Goal: Information Seeking & Learning: Learn about a topic

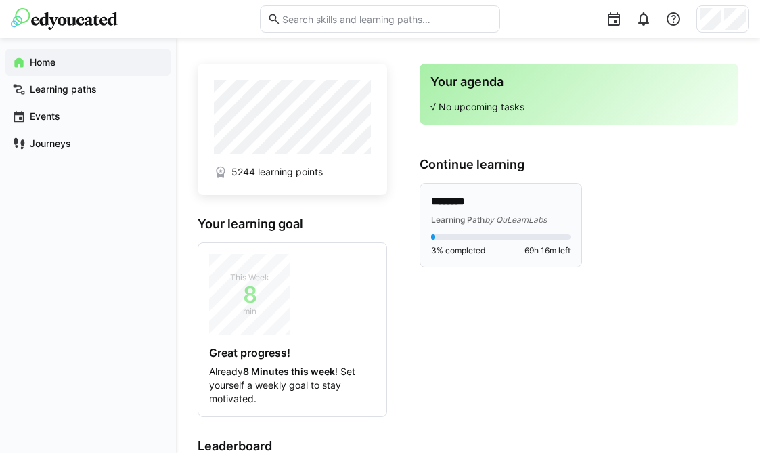
click at [474, 239] on eds-progress at bounding box center [500, 236] width 139 height 5
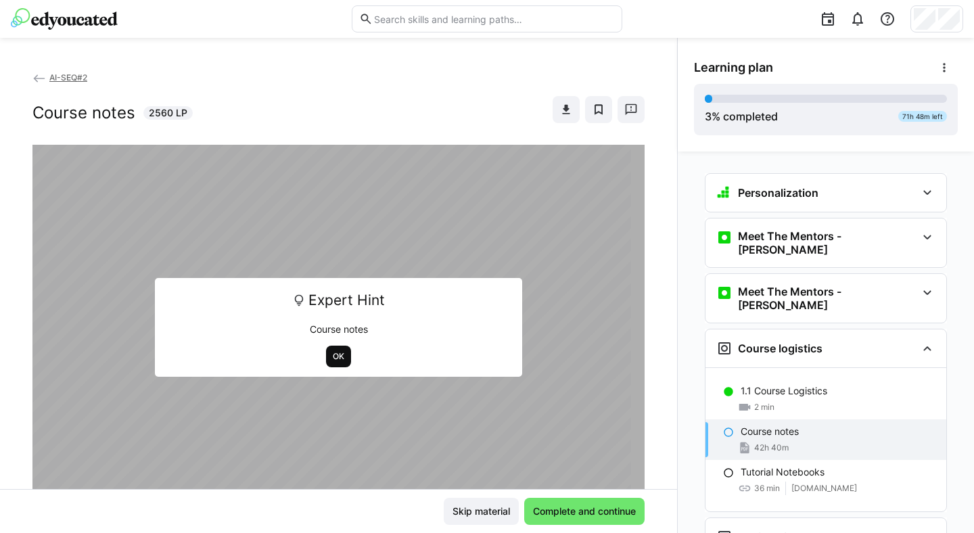
click at [332, 358] on span "OK" at bounding box center [339, 356] width 14 height 11
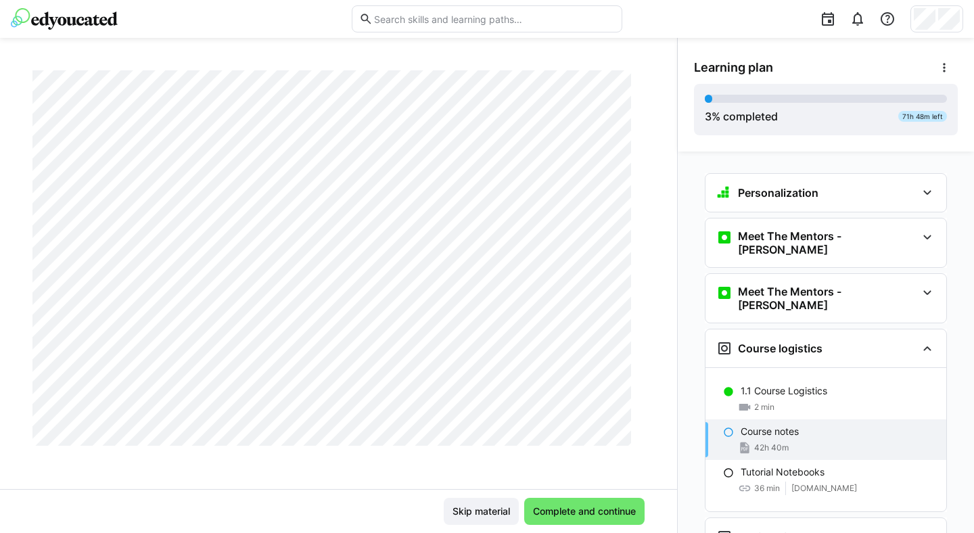
scroll to position [10822, 0]
click at [574, 452] on span "Complete and continue" at bounding box center [584, 512] width 107 height 14
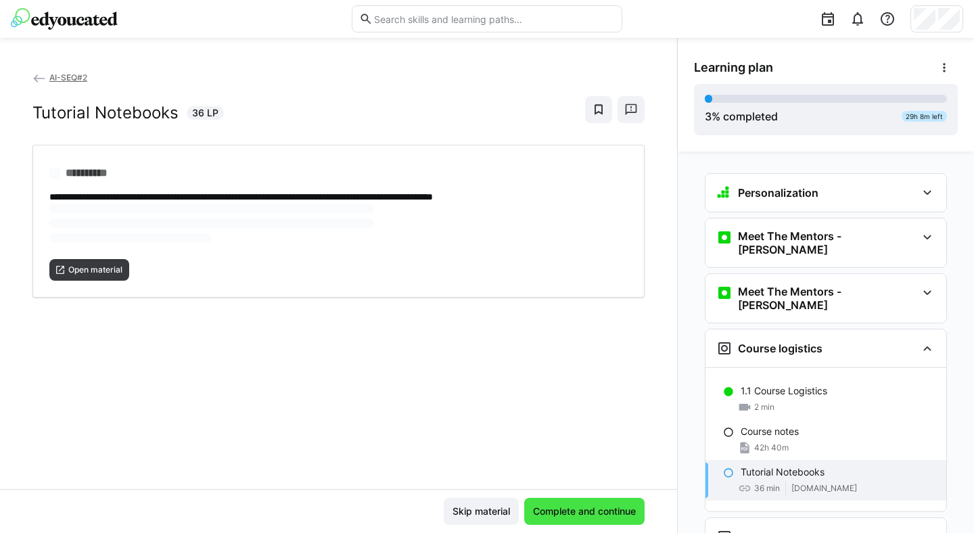
scroll to position [0, 0]
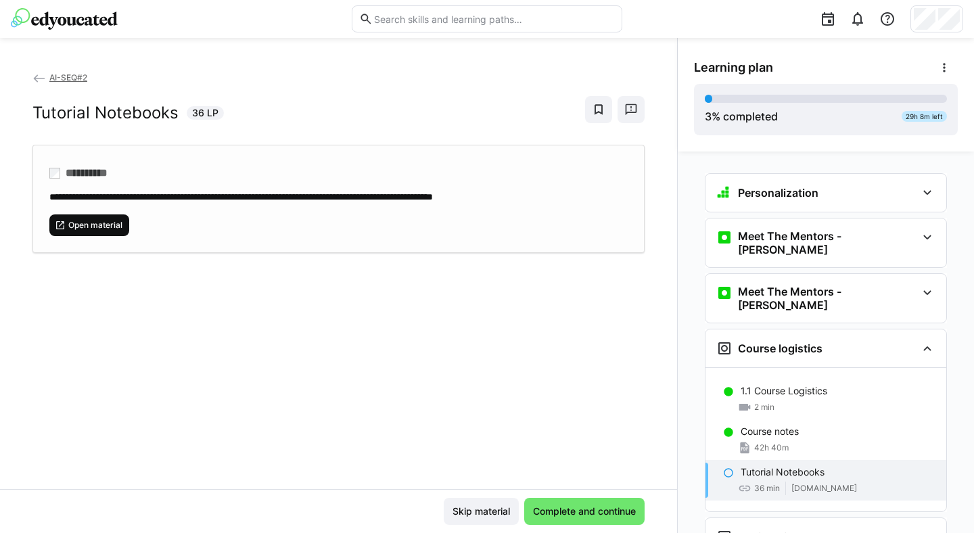
click at [95, 223] on span "Open material" at bounding box center [95, 225] width 57 height 11
click at [568, 452] on span "Complete and continue" at bounding box center [584, 512] width 107 height 14
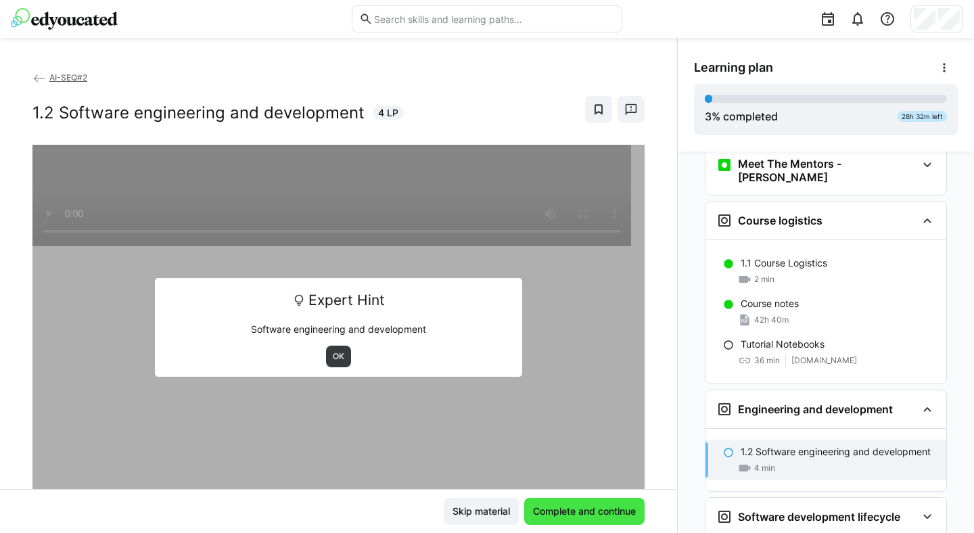
scroll to position [133, 0]
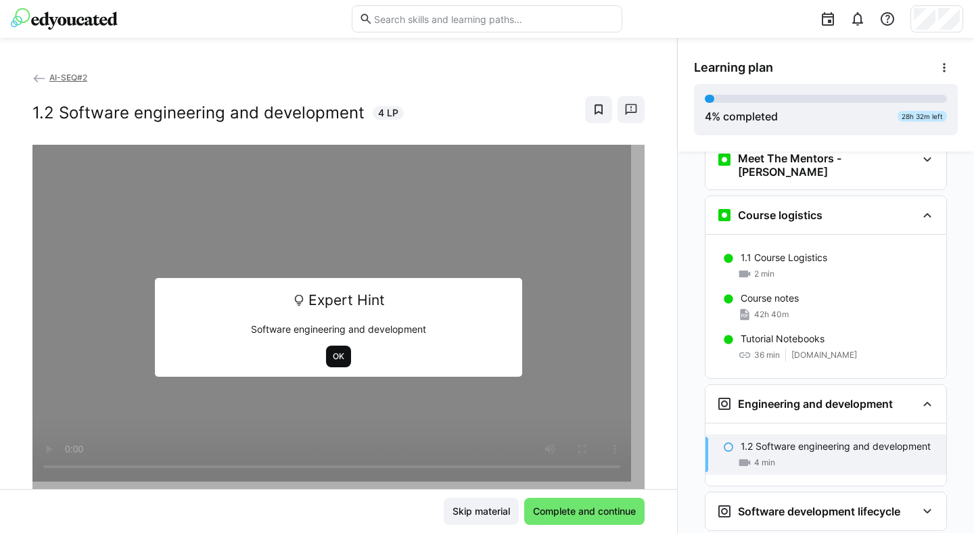
click at [338, 358] on span "OK" at bounding box center [339, 356] width 14 height 11
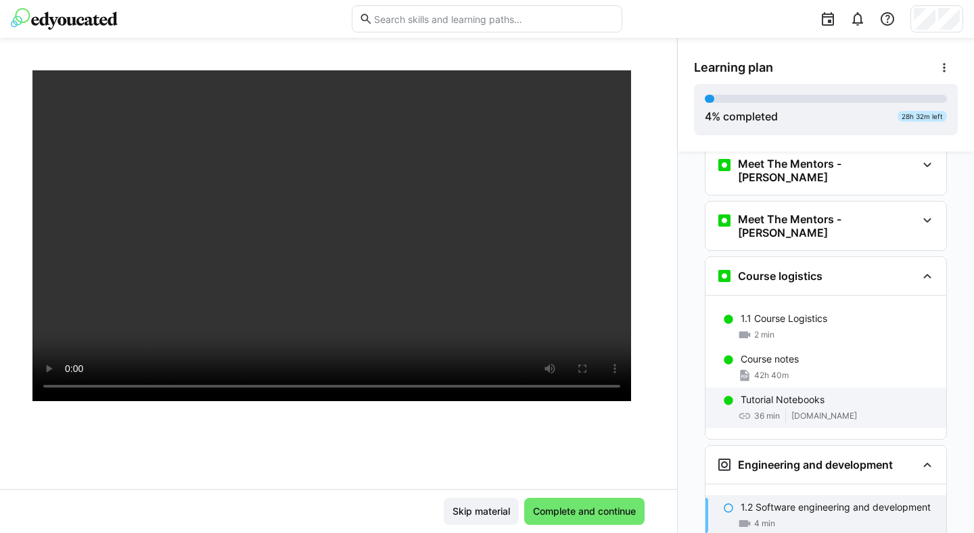
scroll to position [0, 0]
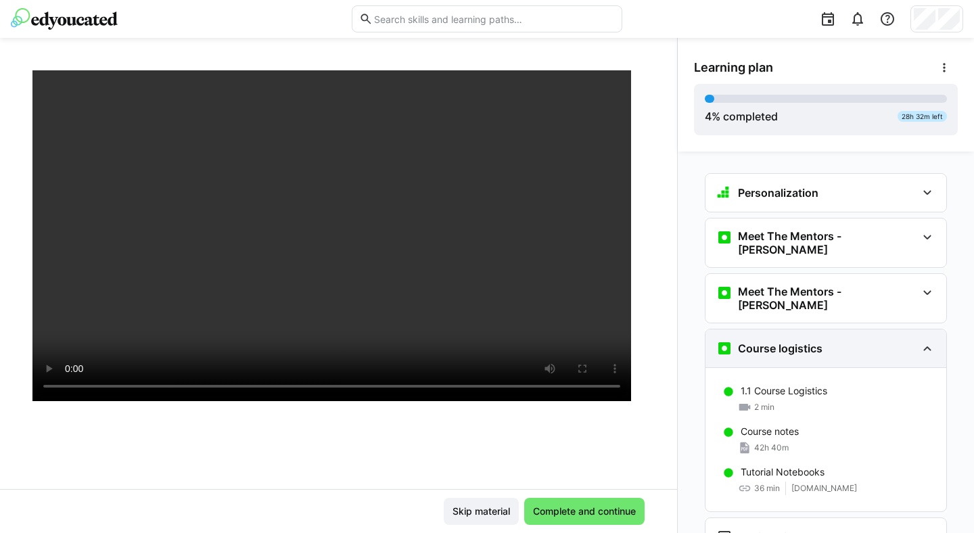
click at [759, 340] on eds-icon at bounding box center [928, 348] width 16 height 16
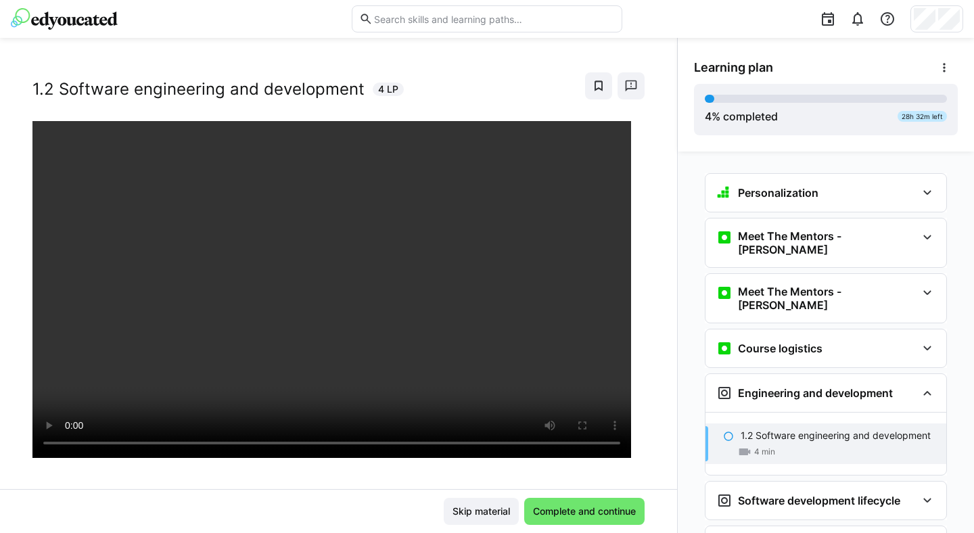
scroll to position [39, 0]
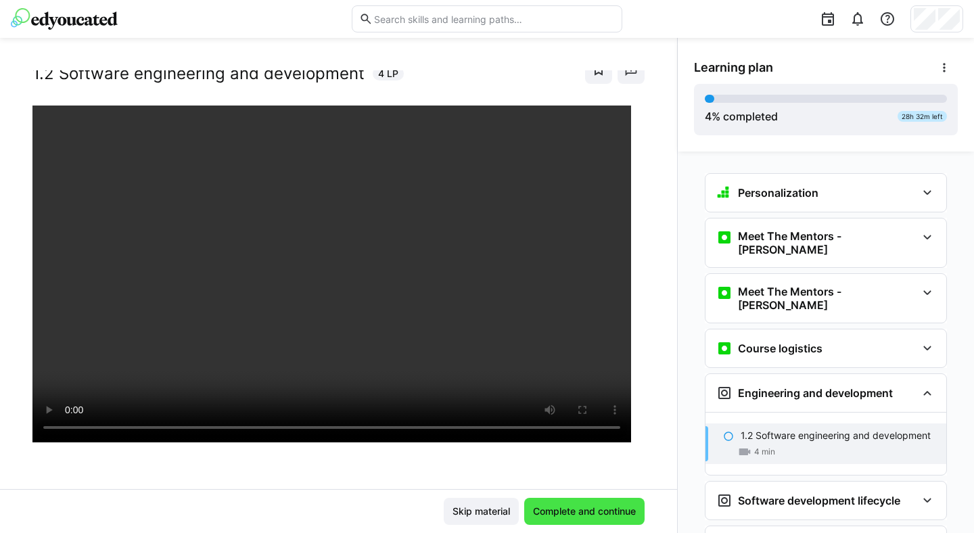
click at [557, 452] on span "Complete and continue" at bounding box center [584, 512] width 107 height 14
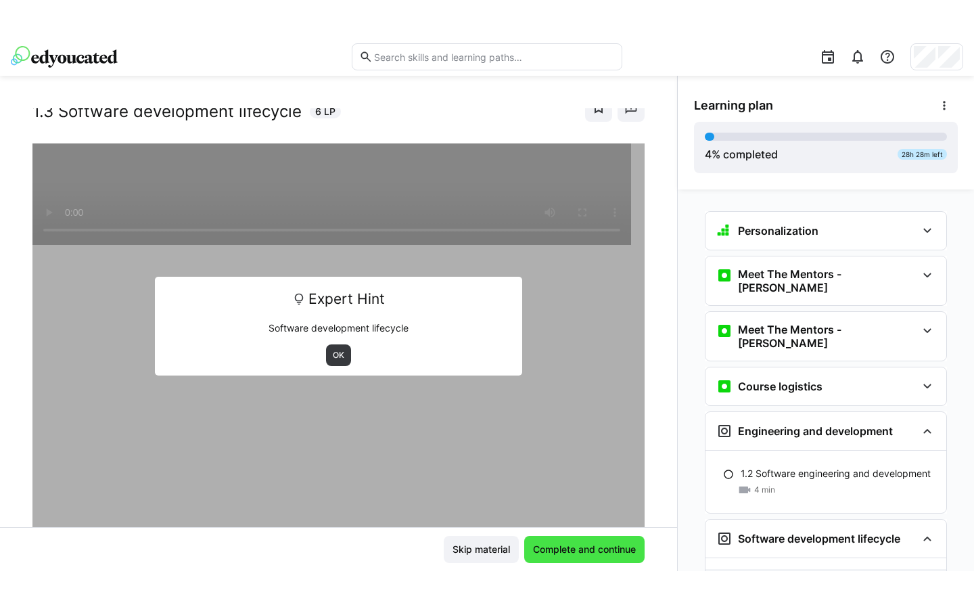
scroll to position [52, 0]
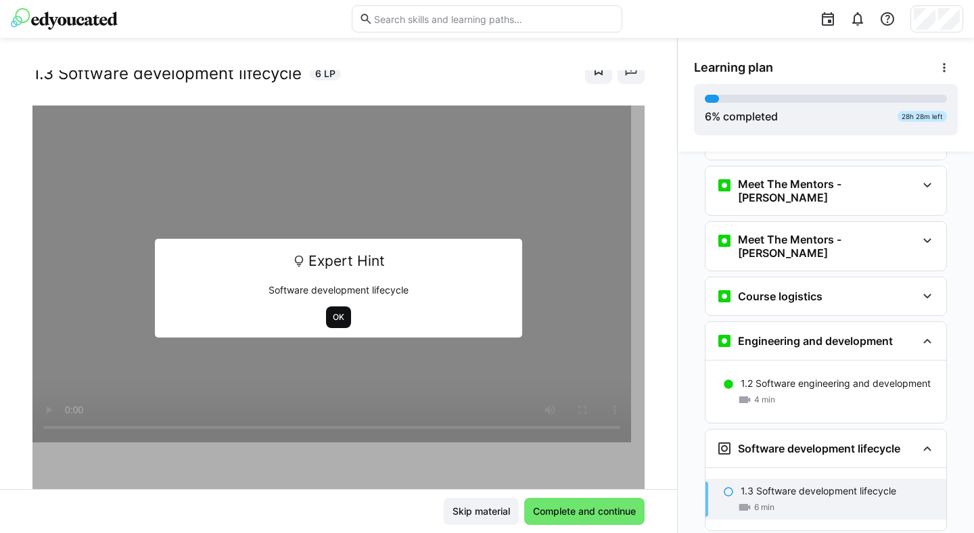
click at [336, 318] on span "OK" at bounding box center [339, 317] width 14 height 11
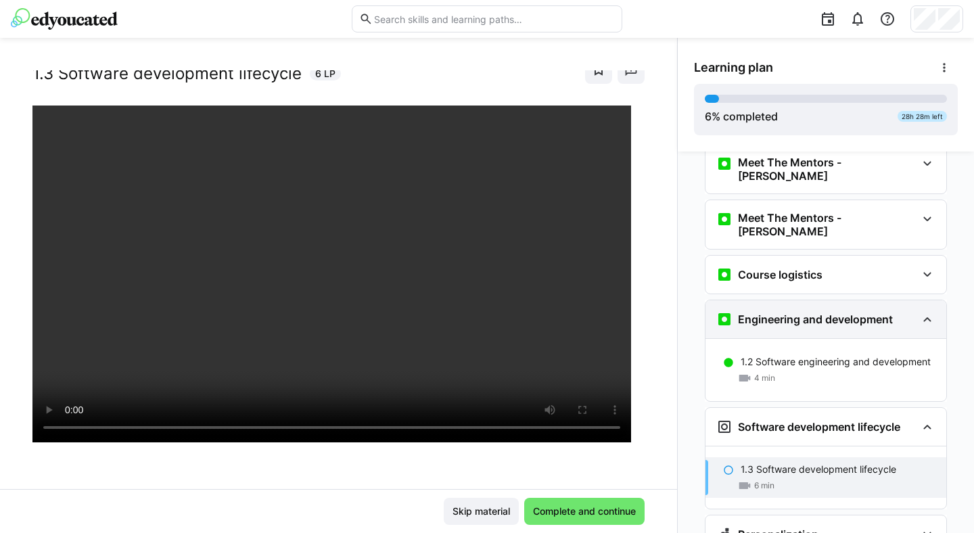
scroll to position [115, 0]
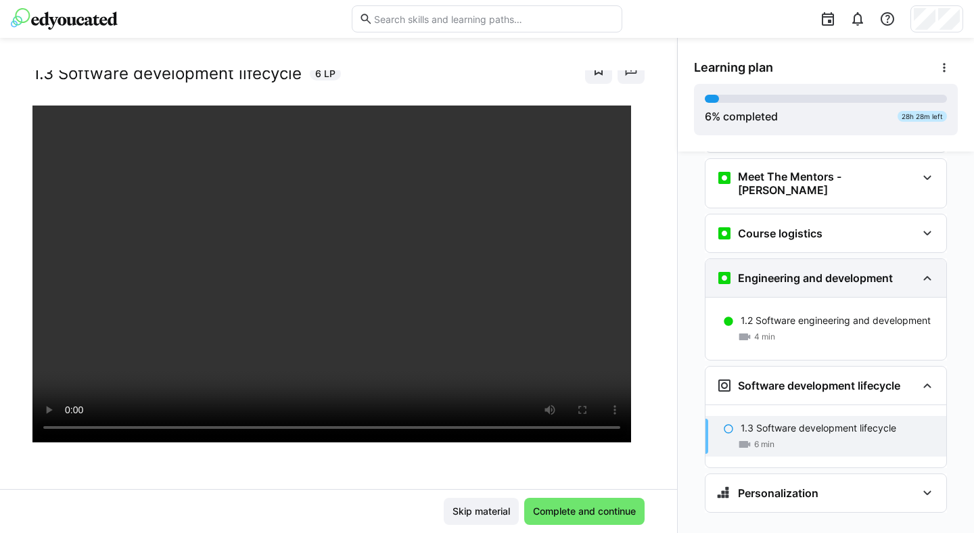
click at [759, 270] on eds-icon at bounding box center [928, 278] width 16 height 16
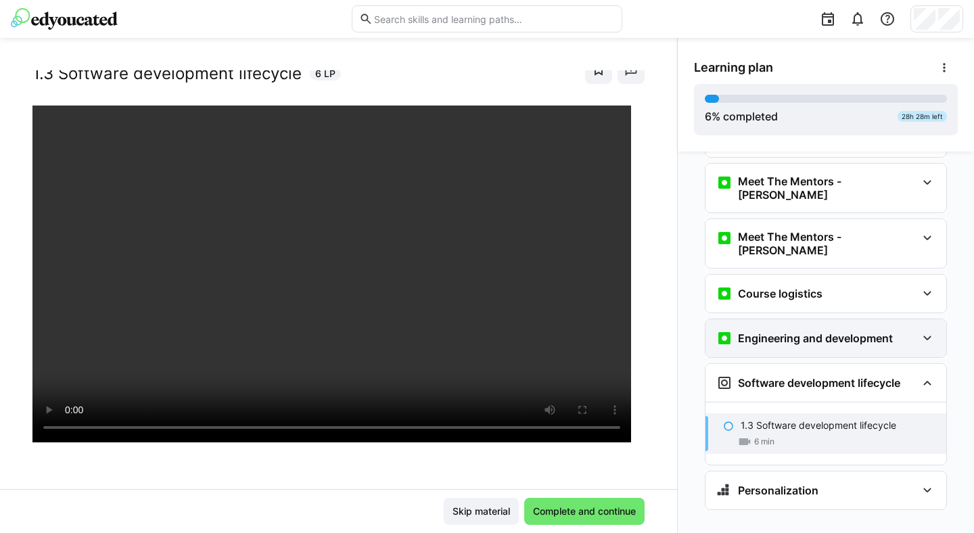
scroll to position [52, 0]
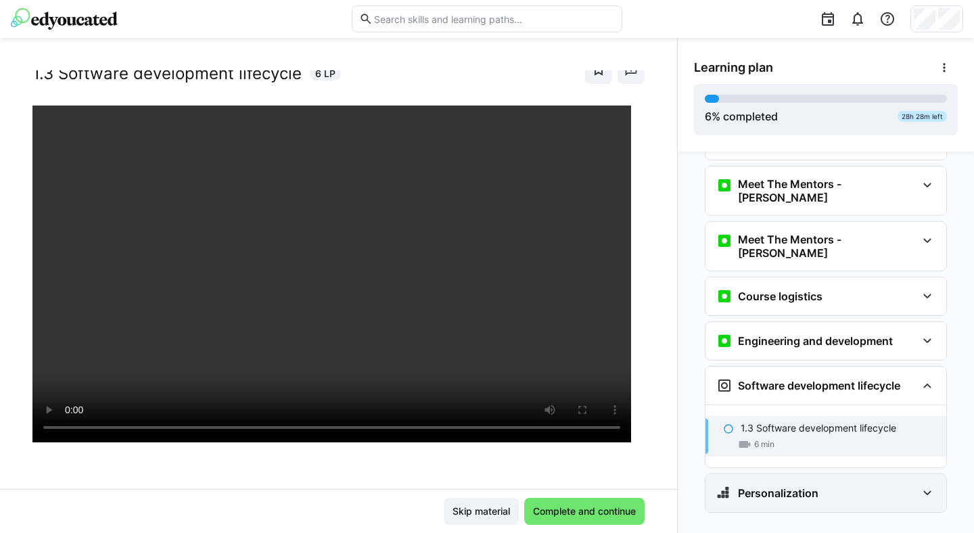
click at [759, 452] on eds-icon at bounding box center [928, 493] width 16 height 16
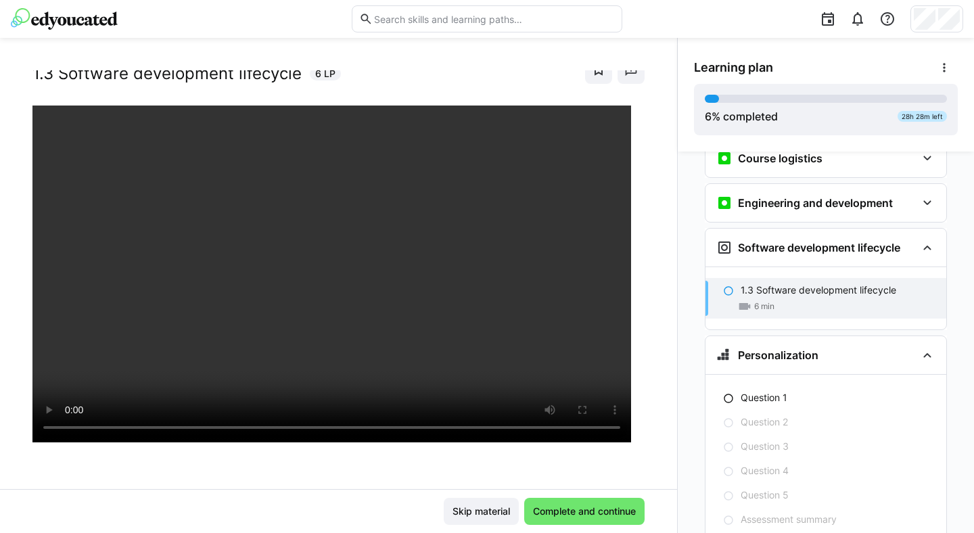
scroll to position [221, 0]
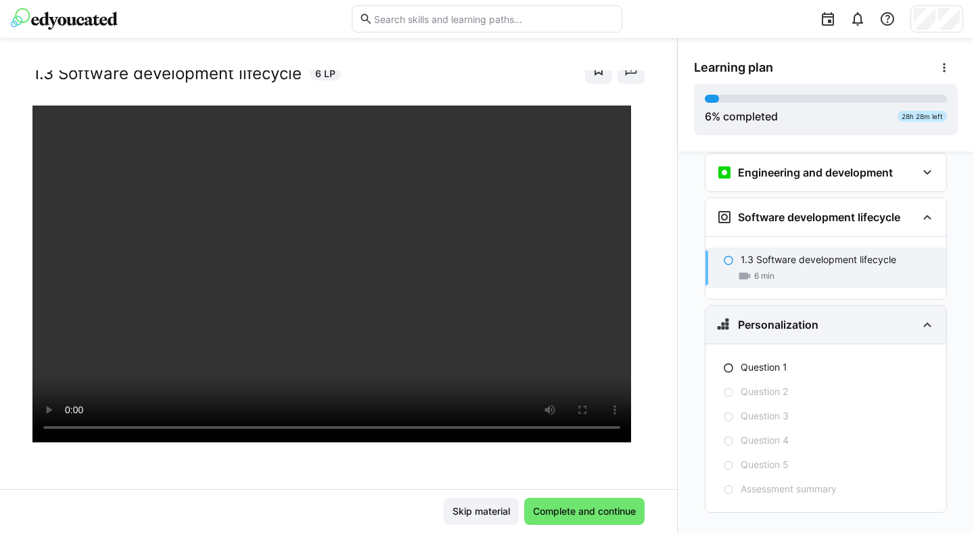
click at [759, 317] on eds-icon at bounding box center [928, 325] width 16 height 16
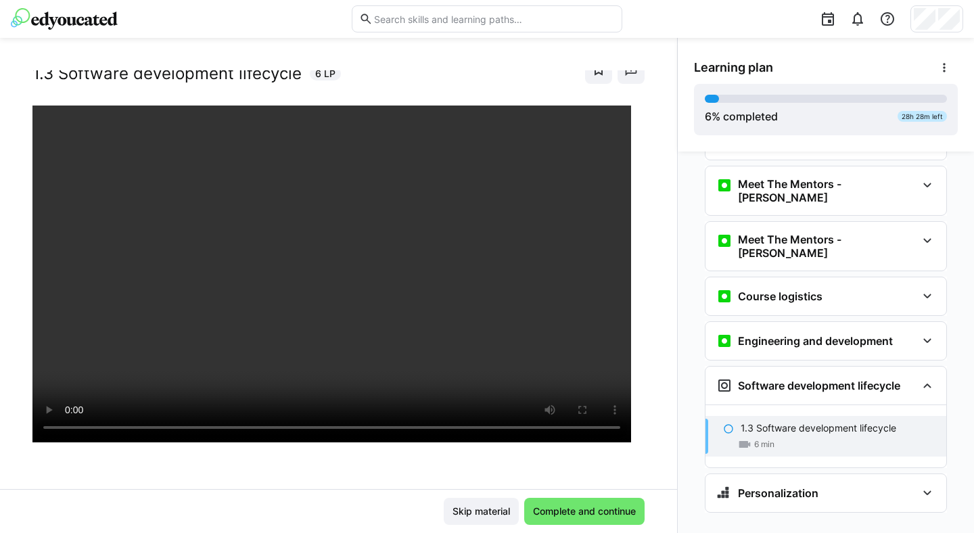
scroll to position [0, 0]
